Goal: Transaction & Acquisition: Purchase product/service

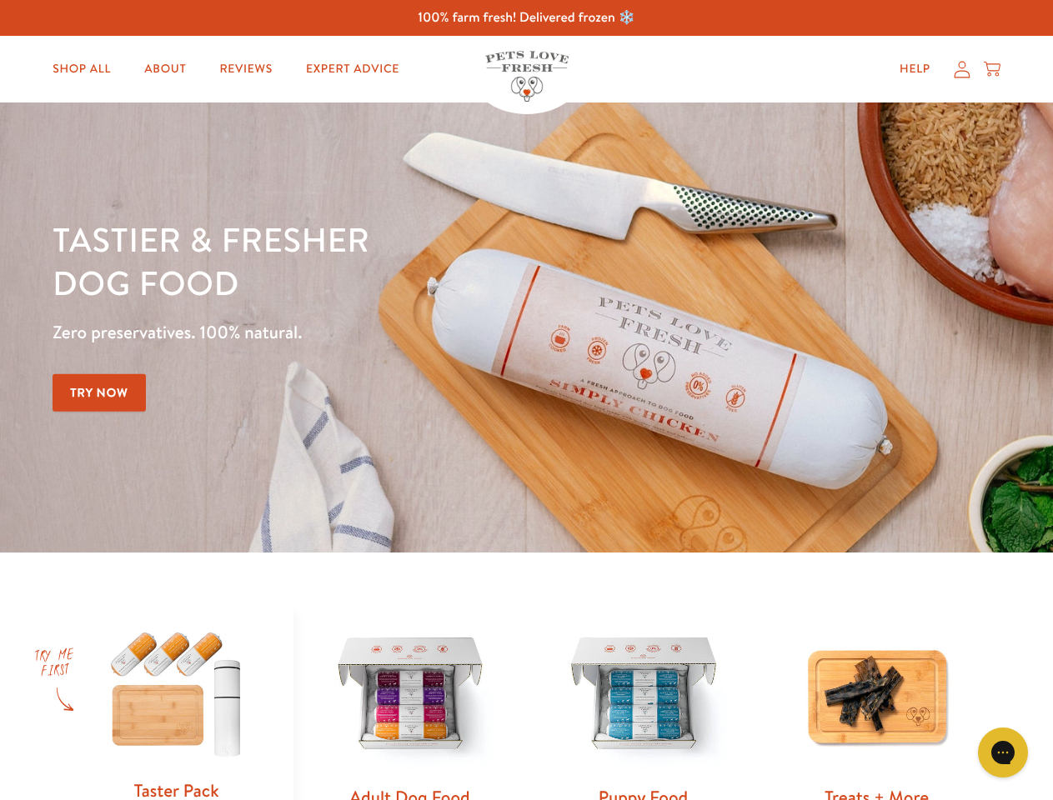
click at [526, 400] on div "Tastier & fresher dog food Zero preservatives. 100% natural. Try Now" at bounding box center [369, 328] width 632 height 220
click at [1003, 753] on icon "Gorgias live chat" at bounding box center [1003, 753] width 16 height 16
